Goal: Information Seeking & Learning: Learn about a topic

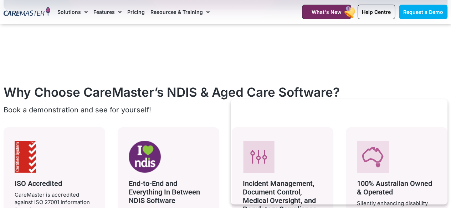
scroll to position [1211, 0]
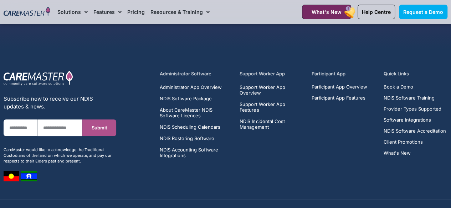
scroll to position [1294, 0]
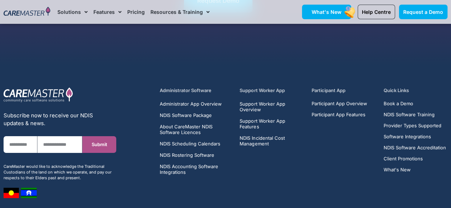
click at [330, 13] on span "What's New" at bounding box center [326, 12] width 30 height 6
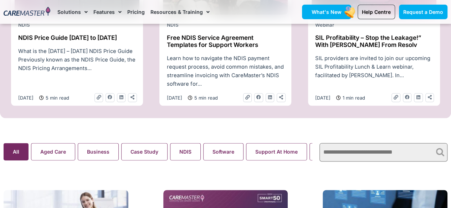
scroll to position [392, 0]
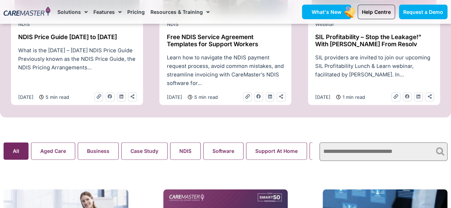
click at [330, 13] on span "What's New" at bounding box center [326, 12] width 30 height 6
